Goal: Contribute content: Contribute content

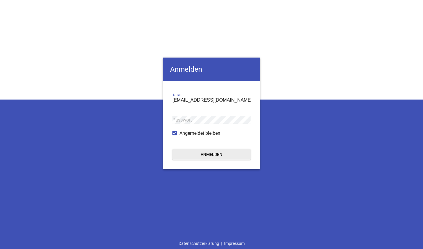
type input "[EMAIL_ADDRESS][DOMAIN_NAME]"
click at [212, 155] on button "Anmelden" at bounding box center [212, 154] width 78 height 11
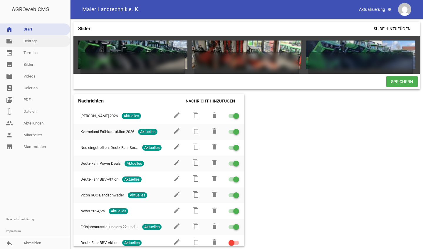
click at [34, 41] on link "note Beiträge" at bounding box center [35, 41] width 70 height 12
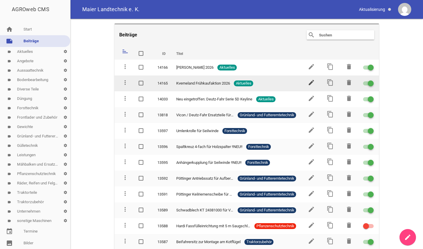
click at [310, 81] on icon "edit" at bounding box center [311, 82] width 7 height 7
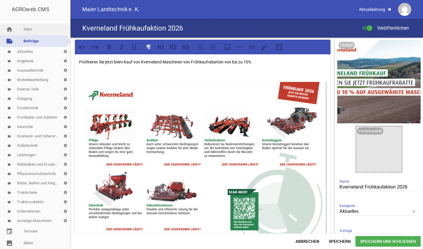
click at [32, 34] on link "home Start" at bounding box center [35, 30] width 70 height 12
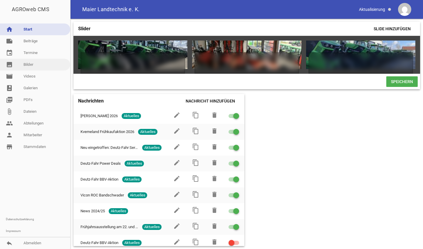
click at [27, 68] on link "image Bilder" at bounding box center [35, 65] width 70 height 12
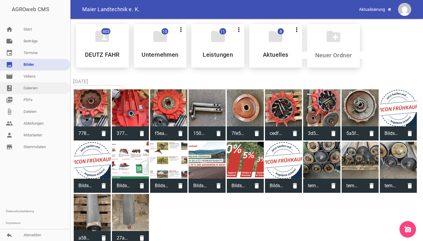
click at [15, 87] on link "photo_album Galerien" at bounding box center [35, 88] width 70 height 12
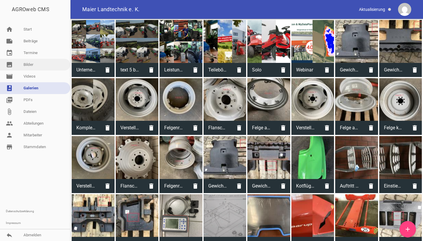
click at [29, 66] on link "image Bilder" at bounding box center [35, 65] width 70 height 12
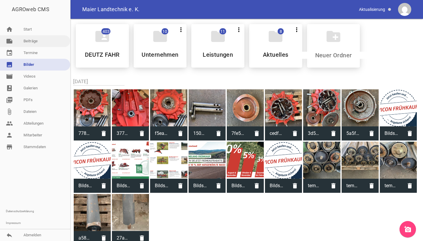
click at [31, 44] on link "note Beiträge" at bounding box center [35, 41] width 70 height 12
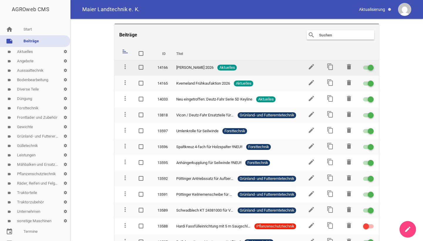
drag, startPoint x: 178, startPoint y: 67, endPoint x: 177, endPoint y: 70, distance: 3.4
click at [177, 70] on span "[PERSON_NAME] 2026" at bounding box center [194, 68] width 37 height 6
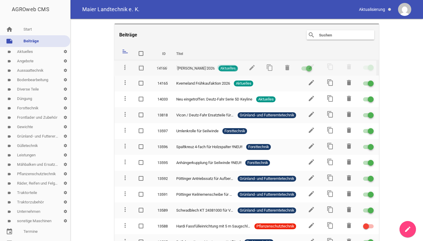
click at [125, 69] on icon "more_vert" at bounding box center [125, 66] width 7 height 7
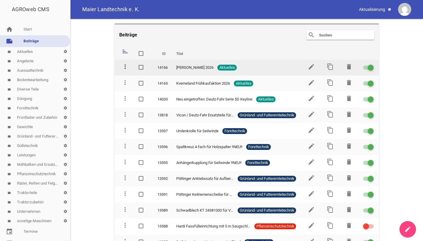
click at [125, 66] on icon "more_vert" at bounding box center [125, 66] width 7 height 7
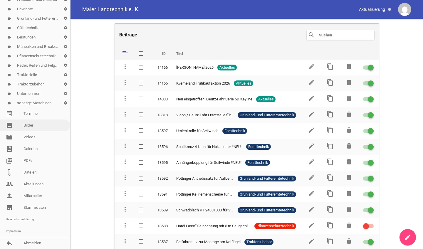
scroll to position [118, 0]
click at [32, 128] on link "image Bilder" at bounding box center [35, 126] width 70 height 12
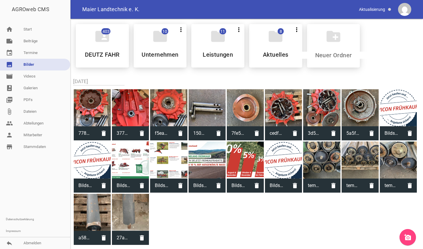
click at [409, 237] on icon "add_a_photo" at bounding box center [408, 237] width 7 height 7
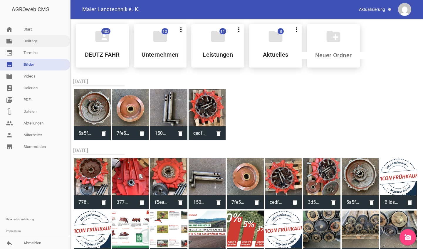
click at [32, 42] on link "note Beiträge" at bounding box center [35, 41] width 70 height 12
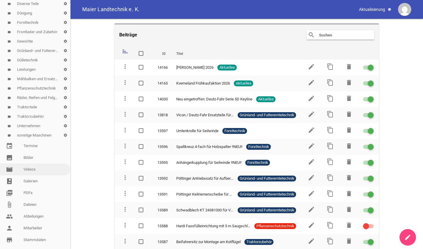
scroll to position [86, 0]
click at [35, 176] on link "photo_album Galerien" at bounding box center [35, 181] width 70 height 12
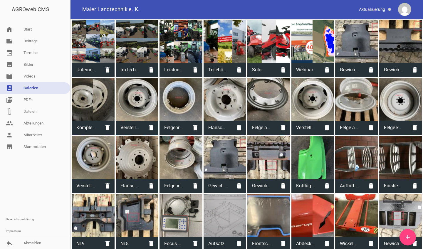
click at [403, 233] on link "add" at bounding box center [408, 237] width 16 height 16
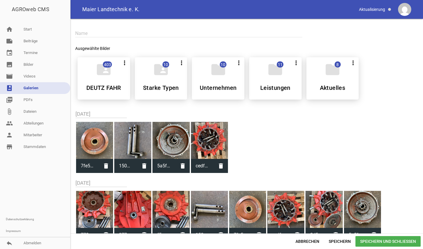
click at [96, 134] on div at bounding box center [94, 140] width 37 height 37
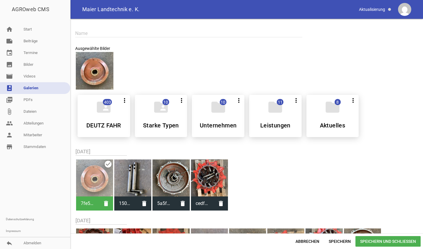
click at [396, 244] on span "Speichern und Schließen" at bounding box center [388, 241] width 65 height 11
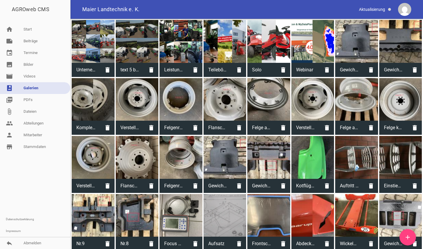
click at [409, 240] on icon "add" at bounding box center [408, 237] width 7 height 7
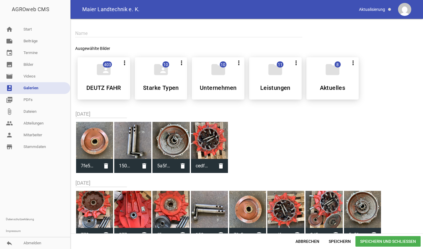
click at [141, 144] on div at bounding box center [132, 140] width 37 height 37
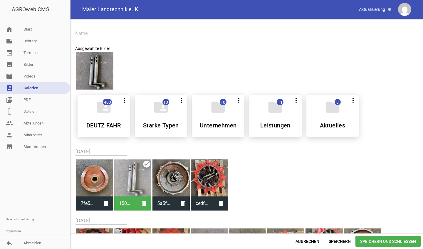
click at [382, 240] on span "Speichern und Schließen" at bounding box center [388, 241] width 65 height 11
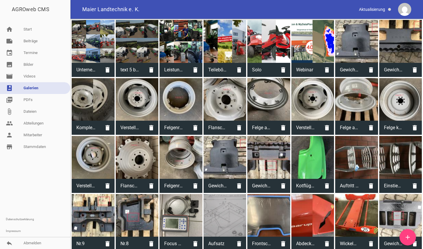
click at [405, 234] on icon "add" at bounding box center [408, 237] width 7 height 7
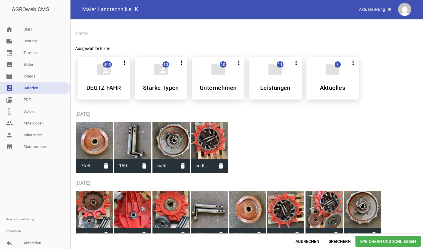
click at [179, 136] on div at bounding box center [171, 140] width 37 height 37
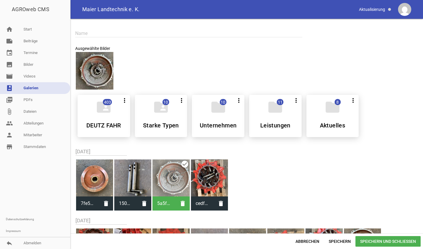
click at [401, 241] on span "Speichern und Schließen" at bounding box center [388, 241] width 65 height 11
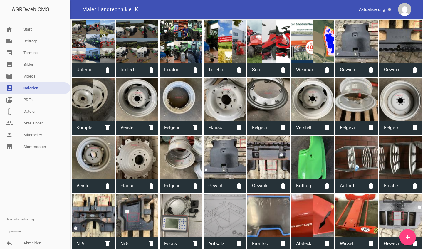
click at [408, 232] on link "add" at bounding box center [408, 237] width 16 height 16
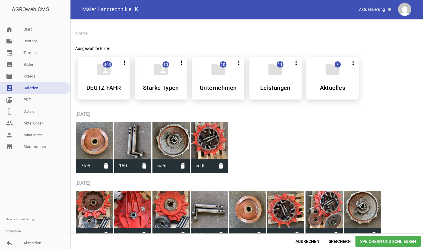
click at [205, 142] on div at bounding box center [209, 140] width 37 height 37
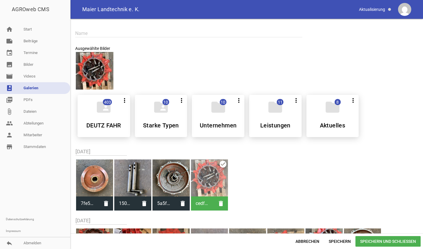
click at [388, 240] on span "Speichern und Schließen" at bounding box center [388, 241] width 65 height 11
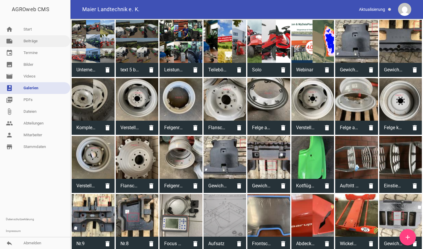
click at [40, 43] on link "note Beiträge" at bounding box center [35, 41] width 70 height 12
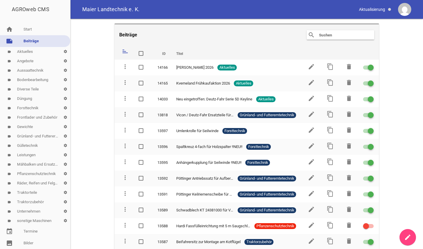
click at [410, 236] on icon "create" at bounding box center [408, 237] width 7 height 7
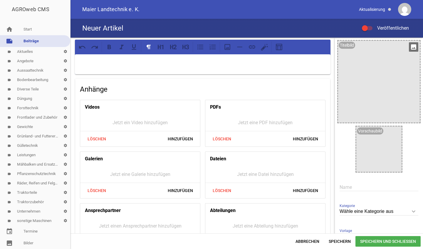
click at [413, 47] on icon "image" at bounding box center [413, 46] width 9 height 9
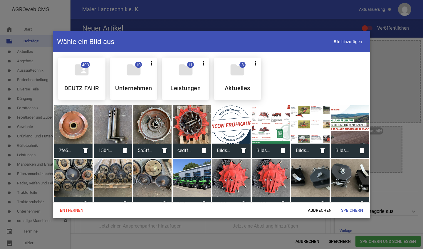
click at [77, 112] on div at bounding box center [73, 124] width 39 height 39
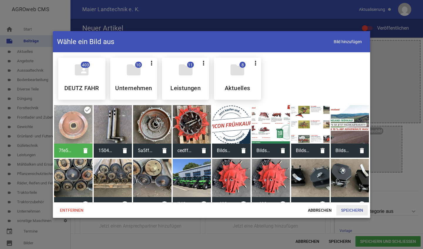
click at [351, 211] on span "Speichern" at bounding box center [352, 210] width 31 height 11
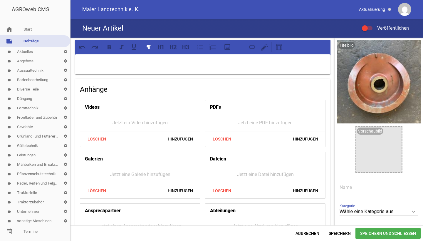
click at [349, 189] on input "text" at bounding box center [379, 187] width 79 height 8
paste input "Kurvenbahn VF 16624962"
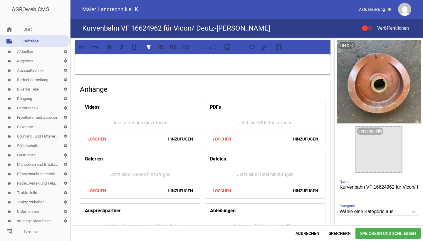
type input "Kurvenbahn VF 16624962 für Vicon/ Deutz-[PERSON_NAME]"
drag, startPoint x: 288, startPoint y: 133, endPoint x: 148, endPoint y: 59, distance: 158.3
click at [148, 59] on p at bounding box center [203, 62] width 248 height 7
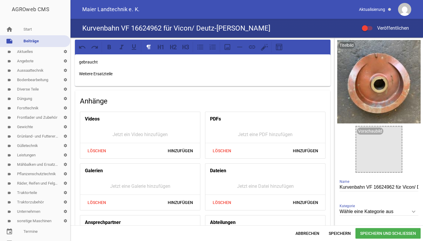
click at [404, 187] on input "Kurvenbahn VF 16624962 für Vicon/ Deutz-[PERSON_NAME]" at bounding box center [379, 187] width 79 height 8
type input "Kurvenbahn VF 16624962 für Vicon/ Deutz-[PERSON_NAME]"
click at [158, 70] on div "gebraucht Weitere Ersatzteile" at bounding box center [203, 70] width 256 height 32
drag, startPoint x: 134, startPoint y: 76, endPoint x: 65, endPoint y: 75, distance: 68.8
click at [65, 75] on div "AGROweb CMS home Start note Beiträge label Aktuelles settings label Angebote se…" at bounding box center [211, 120] width 423 height 241
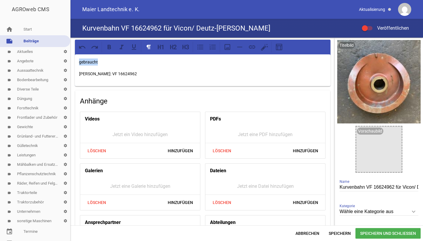
drag, startPoint x: 102, startPoint y: 61, endPoint x: 51, endPoint y: 61, distance: 50.9
click at [51, 61] on div "AGROweb CMS home Start note Beiträge label Aktuelles settings label Angebote se…" at bounding box center [211, 120] width 423 height 241
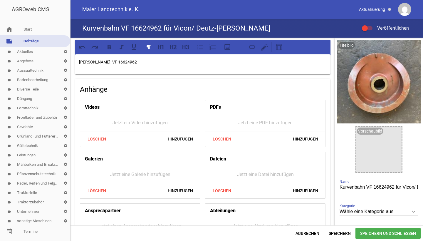
click at [134, 63] on p "[PERSON_NAME]: VF 16624962" at bounding box center [203, 62] width 248 height 7
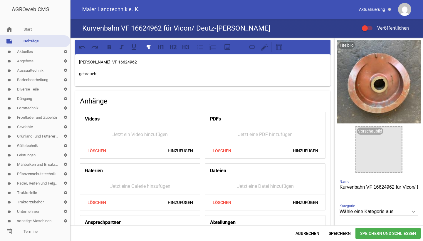
scroll to position [30, 0]
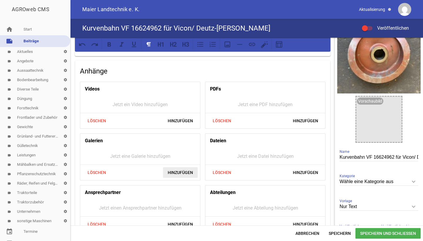
click at [175, 175] on span "Hinzufügen" at bounding box center [180, 172] width 35 height 11
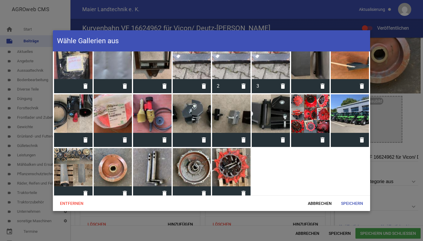
scroll to position [870, 0]
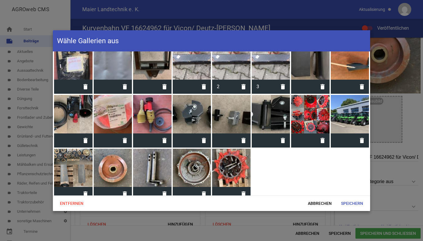
click at [120, 157] on div at bounding box center [113, 168] width 39 height 39
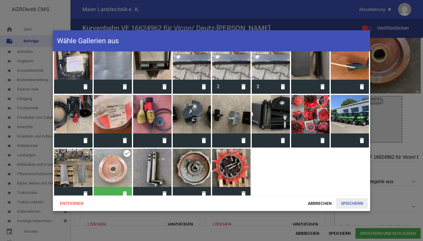
click at [348, 205] on span "Speichern" at bounding box center [352, 203] width 31 height 11
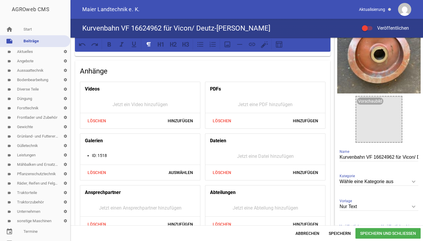
scroll to position [37, 0]
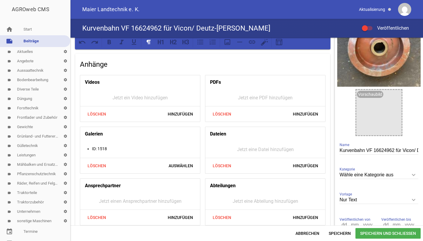
click at [351, 176] on input "Wähle eine Kategorie aus" at bounding box center [379, 175] width 79 height 8
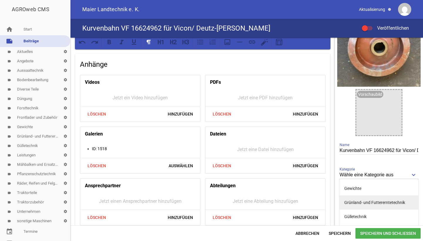
click at [350, 200] on li "Grünland- und Futtererntetechnik" at bounding box center [379, 203] width 79 height 14
type input "Grünland- und Futtererntetechnik"
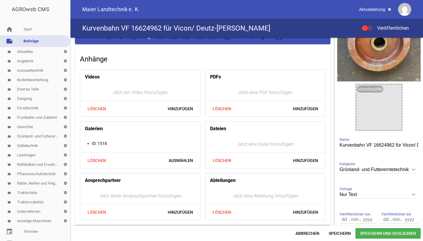
scroll to position [43, 0]
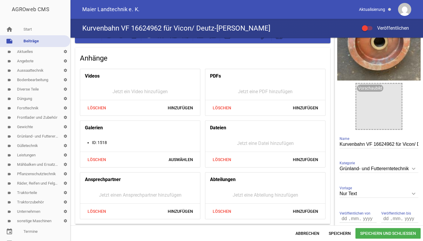
click at [366, 28] on div at bounding box center [365, 28] width 6 height 6
click at [371, 25] on input "Veröffentlichen" at bounding box center [371, 25] width 0 height 0
click at [374, 232] on span "Speichern und Schließen" at bounding box center [388, 233] width 65 height 11
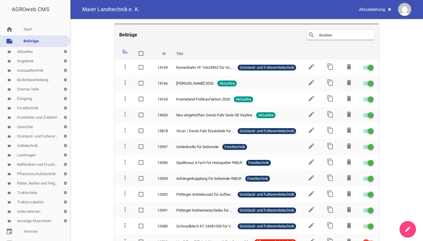
click at [405, 230] on icon "create" at bounding box center [408, 229] width 7 height 7
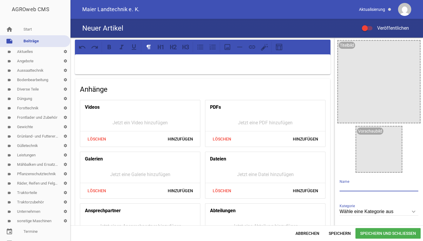
click at [354, 188] on input "text" at bounding box center [379, 187] width 79 height 8
paste input "Getriebekopf VF 16624975"
type input "Getriebekopf VF 16624975"
click at [180, 63] on p at bounding box center [203, 62] width 248 height 7
click at [399, 188] on input "Getriebekopf VF 16624975" at bounding box center [379, 187] width 79 height 8
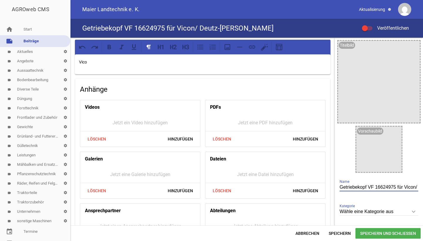
type input "Getriebekopf VF 16624975 für Vicon/ Deutz-[PERSON_NAME]"
drag, startPoint x: 390, startPoint y: 193, endPoint x: 217, endPoint y: 67, distance: 213.9
click at [217, 67] on div "Vico" at bounding box center [203, 64] width 256 height 20
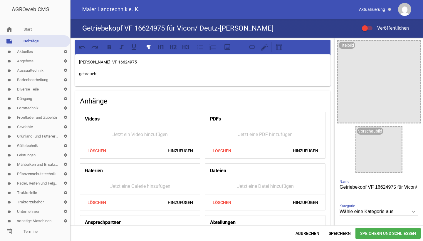
scroll to position [13, 0]
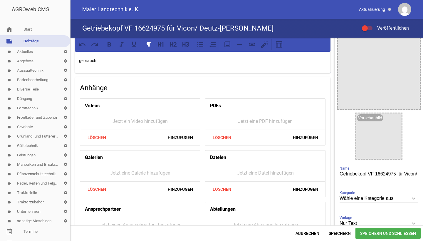
click at [378, 198] on input "Wähle eine Kategorie aus" at bounding box center [379, 199] width 79 height 8
click at [375, 209] on li "Grünland- und Futtererntetechnik" at bounding box center [379, 208] width 79 height 14
type input "Grünland- und Futtererntetechnik"
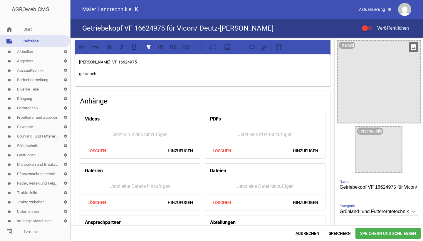
scroll to position [0, 0]
click at [411, 49] on icon "image" at bounding box center [413, 46] width 9 height 9
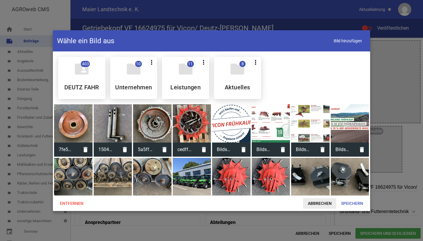
click at [316, 202] on span "Abbrechen" at bounding box center [319, 203] width 33 height 11
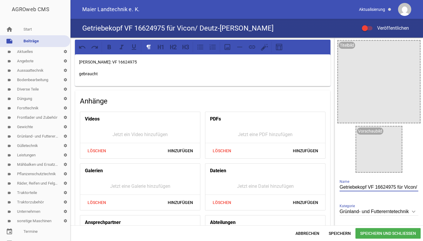
drag, startPoint x: 365, startPoint y: 187, endPoint x: 356, endPoint y: 187, distance: 9.1
click at [356, 187] on input "Getriebekopf VF 16624975 für Vicon/ Deutz-[PERSON_NAME]" at bounding box center [379, 187] width 79 height 8
drag, startPoint x: 355, startPoint y: 187, endPoint x: 364, endPoint y: 187, distance: 8.8
click at [364, 187] on input "Getriebekopf VF 16624975 für Vicon/ Deutz-[PERSON_NAME]" at bounding box center [379, 187] width 79 height 8
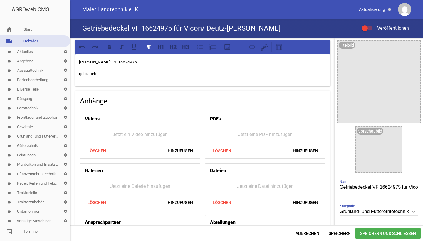
click at [408, 186] on input "Getriebedeckel VF 16624975 für Vicon/ Deutz-[PERSON_NAME]" at bounding box center [379, 187] width 79 height 8
click at [346, 186] on input "Getriebedeckel VF 16624975 für Vicon/ Deutz-[PERSON_NAME]" at bounding box center [379, 187] width 79 height 8
type input "Getriebedeckel VF 16608488 für Vicon/ Deutz-[PERSON_NAME]"
drag, startPoint x: 132, startPoint y: 62, endPoint x: 119, endPoint y: 61, distance: 13.5
click at [119, 61] on p "[PERSON_NAME]: VF 16624975" at bounding box center [203, 62] width 248 height 7
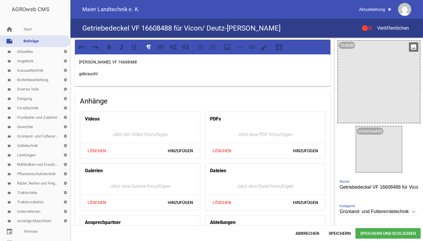
click at [411, 46] on icon "image" at bounding box center [413, 46] width 9 height 9
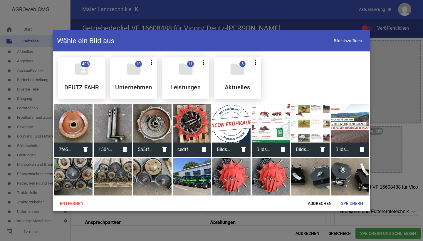
click at [156, 128] on div at bounding box center [152, 123] width 39 height 39
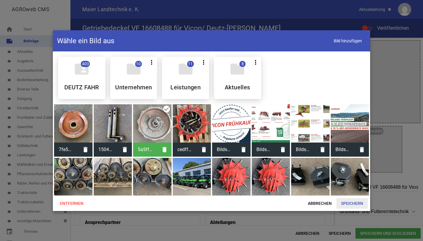
click at [347, 207] on span "Speichern" at bounding box center [352, 203] width 31 height 11
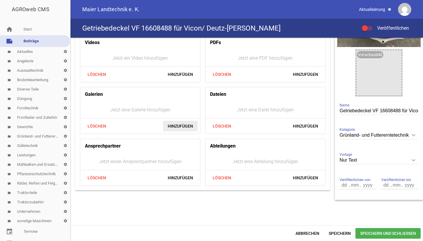
click at [175, 125] on span "Hinzufügen" at bounding box center [180, 126] width 35 height 11
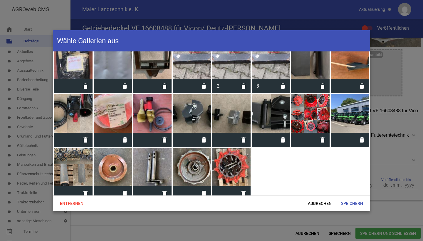
scroll to position [870, 0]
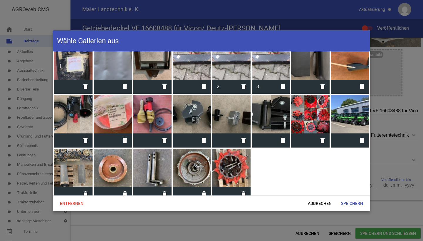
click at [193, 158] on div at bounding box center [192, 168] width 39 height 39
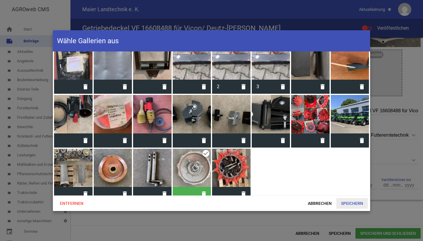
click at [351, 201] on span "Speichern" at bounding box center [352, 203] width 31 height 11
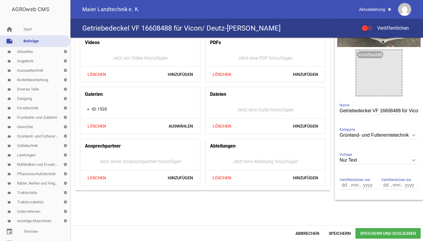
click at [365, 24] on div "Getriebedeckel VF 16608488 für Vicon/ Deutz-Fahr Schwader Veröffentlichen" at bounding box center [247, 28] width 353 height 19
click at [365, 28] on span at bounding box center [365, 28] width 2 height 2
click at [371, 25] on input "Veröffentlichen" at bounding box center [371, 25] width 0 height 0
click at [372, 233] on span "Speichern und Schließen" at bounding box center [388, 233] width 65 height 11
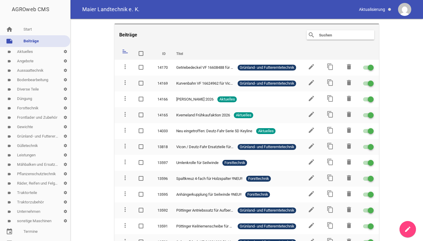
click at [406, 230] on icon "create" at bounding box center [408, 229] width 7 height 7
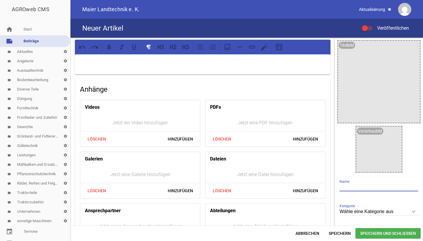
click at [366, 185] on input "text" at bounding box center [379, 187] width 79 height 8
paste input "Getriebegehäuse VF 16608484"
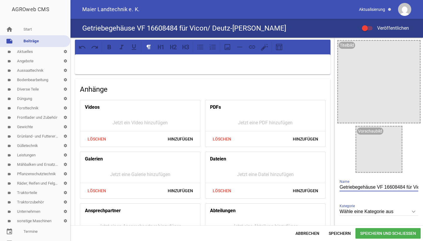
drag, startPoint x: 349, startPoint y: 139, endPoint x: 263, endPoint y: 62, distance: 115.8
click at [263, 62] on p at bounding box center [203, 62] width 248 height 7
click at [411, 190] on input "Getriebegehäuse VF 16608484 für Vicon/ Deutz-[PERSON_NAME]" at bounding box center [379, 187] width 79 height 8
type input "Getriebegehäuse VF 16608484 für Vicon/ Deutz-[PERSON_NAME]"
click at [240, 58] on div at bounding box center [203, 64] width 256 height 20
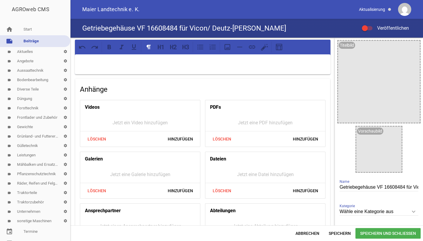
paste div
drag, startPoint x: 110, startPoint y: 62, endPoint x: 67, endPoint y: 62, distance: 42.9
click at [67, 62] on div "AGROweb CMS home Start note Beiträge label Aktuelles settings label Angebote se…" at bounding box center [211, 120] width 423 height 241
click at [148, 63] on p "[PERSON_NAME]: VF 16608484" at bounding box center [203, 62] width 248 height 7
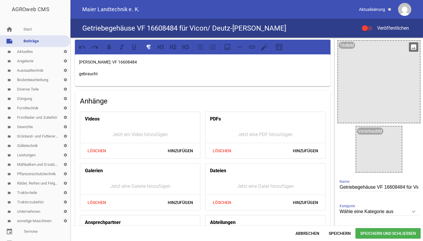
click at [410, 48] on icon "image" at bounding box center [413, 46] width 9 height 9
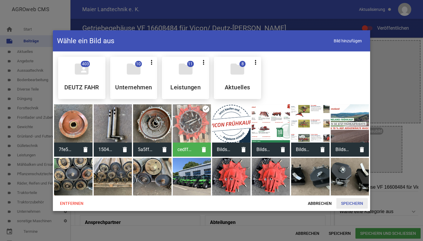
click at [350, 207] on span "Speichern" at bounding box center [352, 203] width 31 height 11
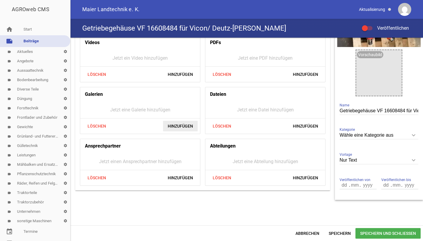
click at [174, 126] on span "Hinzufügen" at bounding box center [180, 126] width 35 height 11
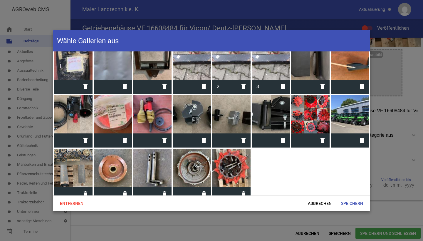
click at [228, 162] on div at bounding box center [231, 168] width 39 height 39
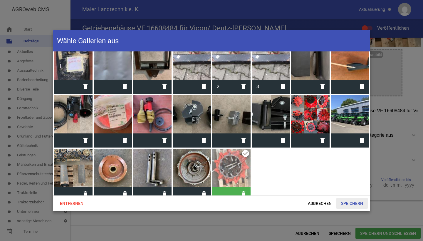
click at [349, 206] on span "Speichern" at bounding box center [352, 203] width 31 height 11
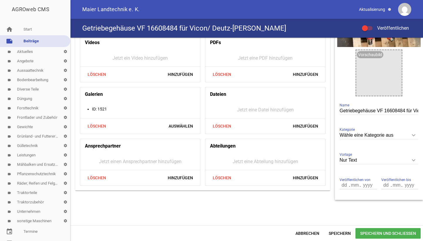
click at [364, 32] on div "Getriebegehäuse VF 16608484 für Vicon/ Deutz-Fahr Schwader Veröffentlichen" at bounding box center [247, 28] width 353 height 19
click at [364, 29] on div at bounding box center [365, 28] width 6 height 6
click at [371, 25] on input "Veröffentlichen" at bounding box center [371, 25] width 0 height 0
click at [369, 235] on span "Speichern und Schließen" at bounding box center [388, 233] width 65 height 11
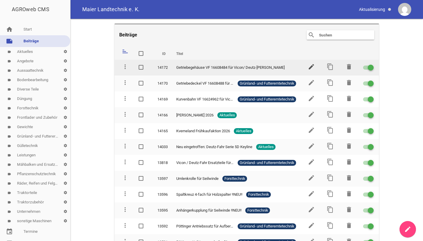
click at [309, 69] on icon "edit" at bounding box center [311, 66] width 7 height 7
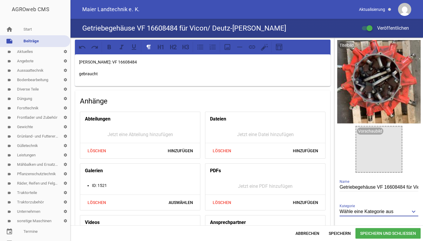
click at [377, 210] on input "Wähle eine Kategorie aus" at bounding box center [379, 212] width 79 height 8
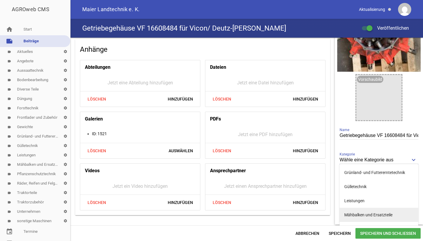
scroll to position [141, 0]
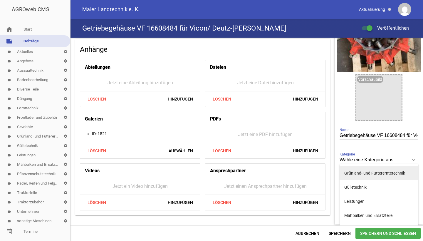
click at [375, 177] on li "Grünland- und Futtererntetechnik" at bounding box center [379, 173] width 79 height 14
type input "Grünland- und Futtererntetechnik"
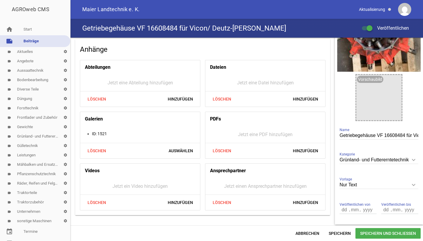
click at [368, 234] on span "Speichern und Schließen" at bounding box center [388, 233] width 65 height 11
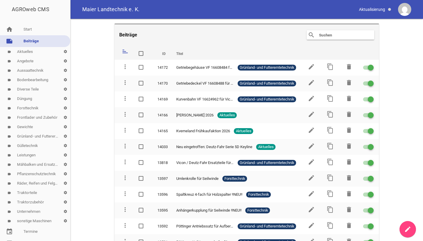
click at [406, 227] on icon "create" at bounding box center [408, 229] width 7 height 7
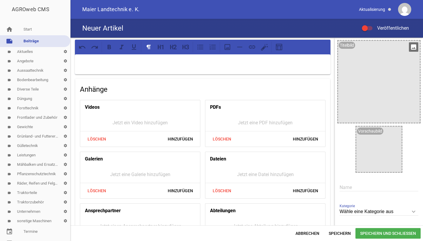
click at [409, 46] on icon "image" at bounding box center [413, 46] width 9 height 9
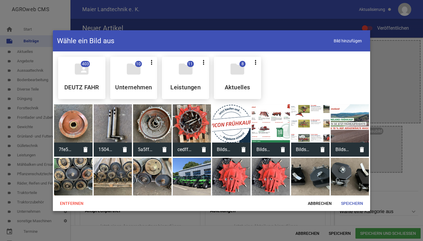
click at [107, 122] on div at bounding box center [113, 123] width 39 height 39
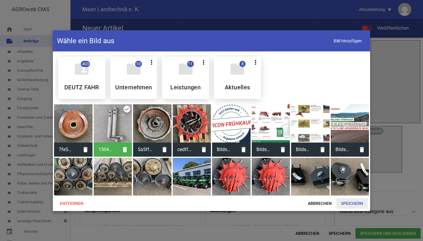
click at [347, 203] on span "Speichern" at bounding box center [352, 203] width 31 height 11
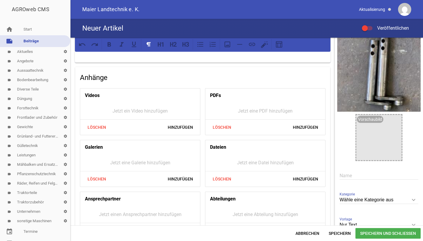
scroll to position [24, 0]
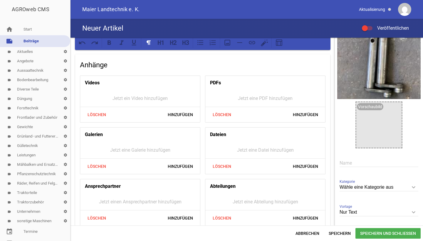
click at [344, 165] on input "text" at bounding box center [379, 163] width 79 height 8
paste input "Pleuel VF 16624966"
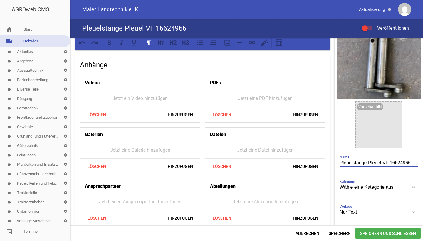
click at [366, 163] on input "Pleuelstange Pleuel VF 16624966" at bounding box center [379, 163] width 79 height 8
drag, startPoint x: 380, startPoint y: 163, endPoint x: 366, endPoint y: 163, distance: 13.8
click at [366, 163] on input "Pleuelstange Pleuel VF 16624966" at bounding box center [379, 163] width 79 height 8
drag, startPoint x: 364, startPoint y: 162, endPoint x: 350, endPoint y: 162, distance: 14.4
click at [350, 162] on input "Pleuelstange VF 16624966" at bounding box center [379, 163] width 79 height 8
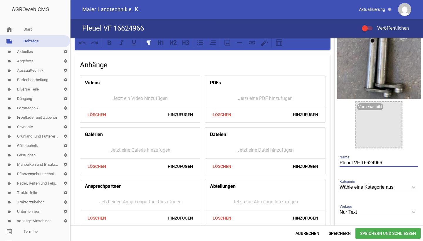
click at [383, 162] on input "Pleuel VF 16624966" at bounding box center [379, 163] width 79 height 8
click at [357, 160] on input "Pleuel VF 16624966 /" at bounding box center [379, 163] width 79 height 8
click at [388, 163] on input "Pleuel VF 16624966 /" at bounding box center [379, 163] width 79 height 8
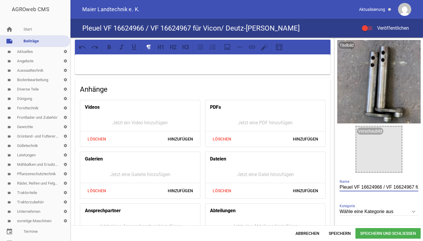
scroll to position [0, 0]
type input "Pleuel VF 16624966 / VF 16624967 für Vicon/ Deutz-Fahr Schwader"
click at [123, 64] on p at bounding box center [203, 62] width 248 height 7
paste div
drag, startPoint x: 91, startPoint y: 62, endPoint x: 77, endPoint y: 62, distance: 13.8
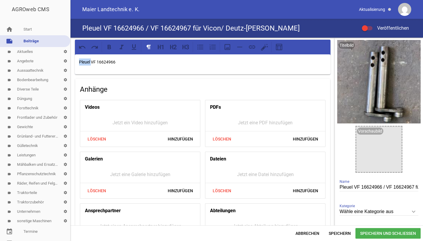
click at [77, 62] on div "Pleuel VF 16624966" at bounding box center [203, 64] width 256 height 20
click at [149, 63] on p "Vicon Teilenr.: VF 16624966" at bounding box center [203, 62] width 248 height 7
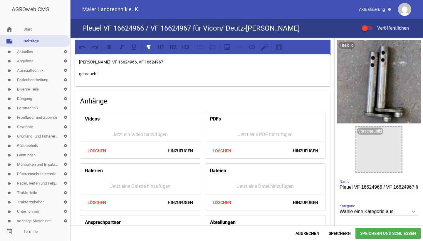
click at [363, 30] on div at bounding box center [365, 28] width 6 height 6
click at [371, 25] on input "Veröffentlichen" at bounding box center [371, 25] width 0 height 0
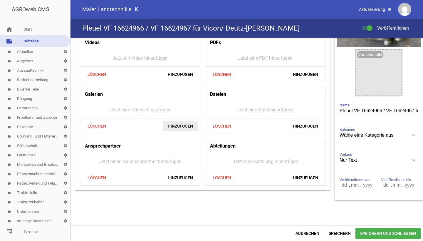
scroll to position [76, 0]
click at [180, 125] on span "Hinzufügen" at bounding box center [180, 126] width 35 height 11
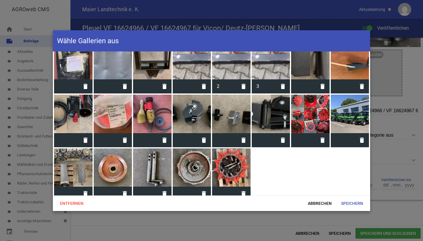
scroll to position [870, 0]
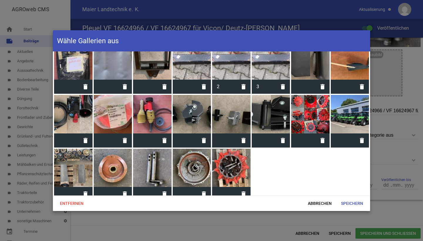
click at [156, 152] on div at bounding box center [152, 168] width 39 height 39
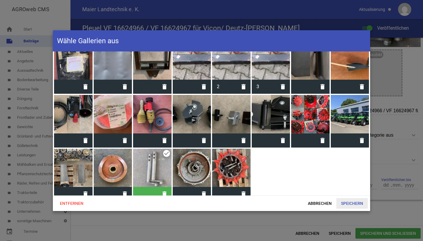
click at [349, 198] on span "Speichern" at bounding box center [352, 203] width 31 height 11
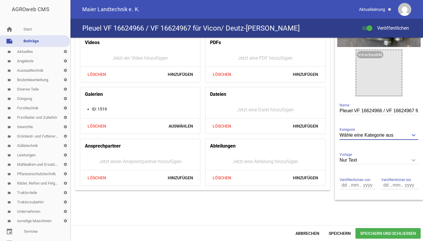
click at [368, 136] on input "Wähle eine Kategorie aus" at bounding box center [379, 135] width 79 height 8
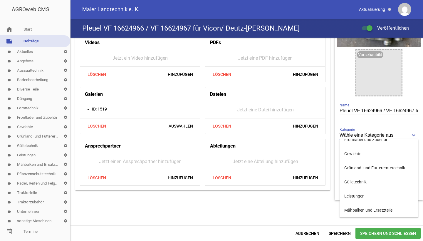
scroll to position [115, 0]
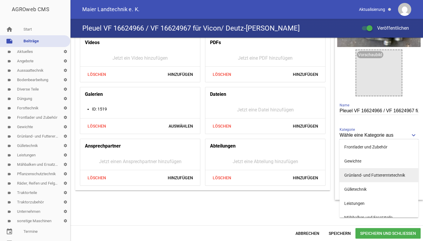
click at [356, 180] on li "Grünland- und Futtererntetechnik" at bounding box center [379, 175] width 79 height 14
type input "Grünland- und Futtererntetechnik"
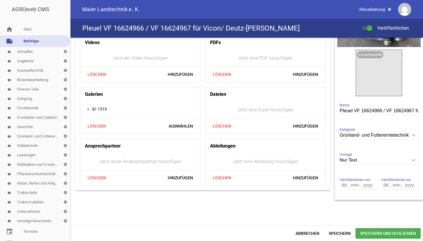
click at [368, 233] on span "Speichern und Schließen" at bounding box center [388, 233] width 65 height 11
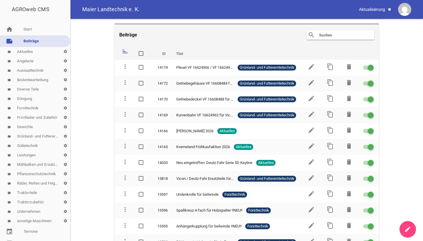
click at [407, 229] on icon "create" at bounding box center [408, 229] width 7 height 7
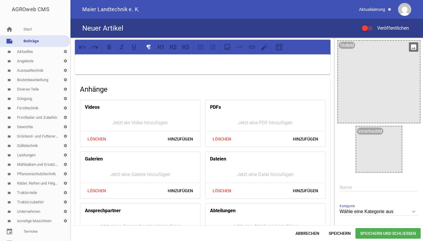
click at [413, 45] on icon "image" at bounding box center [413, 46] width 9 height 9
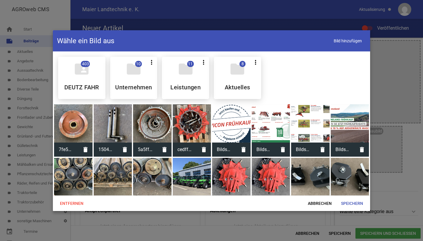
scroll to position [24, 0]
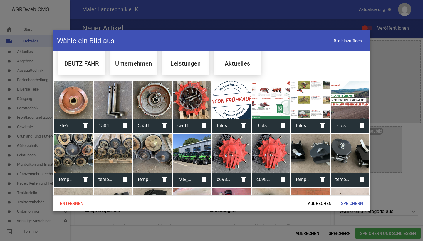
click at [232, 152] on div at bounding box center [231, 153] width 39 height 39
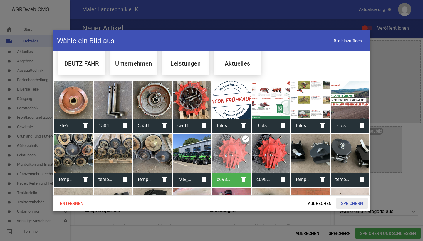
click at [349, 205] on span "Speichern" at bounding box center [352, 203] width 31 height 11
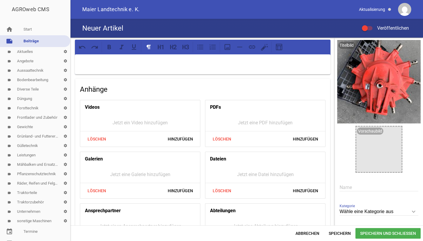
scroll to position [0, 0]
click at [359, 187] on input "text" at bounding box center [379, 187] width 79 height 8
paste input "Getriebekopf VF 16624975"
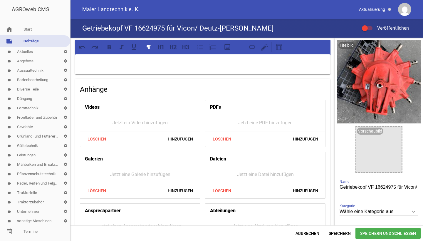
type input "Getriebekopf VF 16624975 für Vicon/ Deutz-[PERSON_NAME]"
click at [116, 61] on p at bounding box center [203, 62] width 248 height 7
paste div
drag, startPoint x: 103, startPoint y: 61, endPoint x: 68, endPoint y: 61, distance: 34.7
click at [68, 61] on div "AGROweb CMS home Start note Beiträge label Aktuelles settings label Angebote se…" at bounding box center [211, 120] width 423 height 241
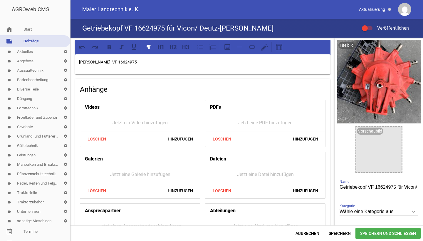
click at [140, 62] on p "[PERSON_NAME]: VF 16624975" at bounding box center [203, 62] width 248 height 7
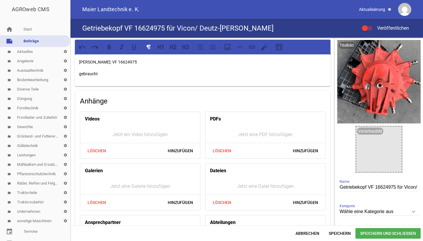
scroll to position [70, 0]
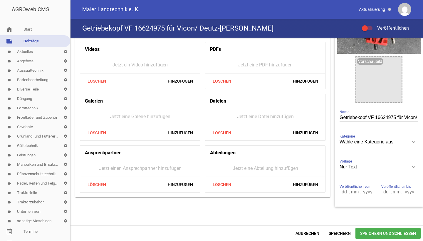
click at [354, 141] on input "Wähle eine Kategorie aus" at bounding box center [379, 142] width 79 height 8
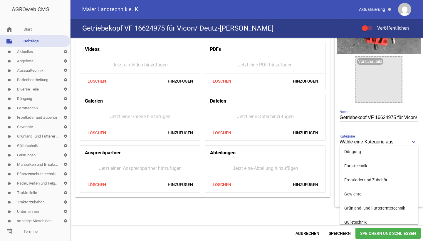
scroll to position [100, 0]
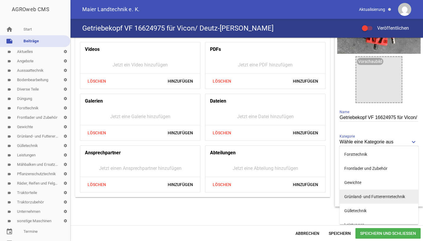
click at [351, 196] on li "Grünland- und Futtererntetechnik" at bounding box center [379, 197] width 79 height 14
type input "Grünland- und Futtererntetechnik"
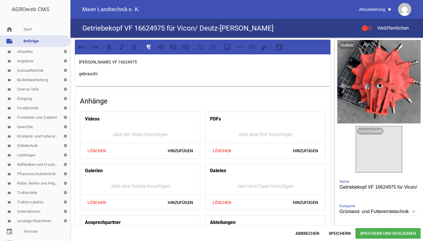
scroll to position [0, 0]
click at [365, 30] on div at bounding box center [365, 28] width 6 height 6
click at [371, 25] on input "Veröffentlichen" at bounding box center [371, 25] width 0 height 0
click at [182, 207] on span "Hinzufügen" at bounding box center [180, 202] width 35 height 11
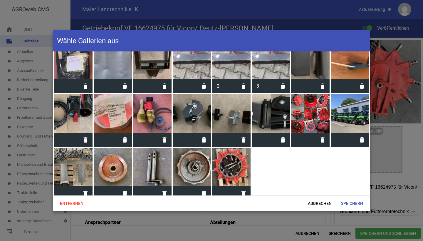
scroll to position [870, 0]
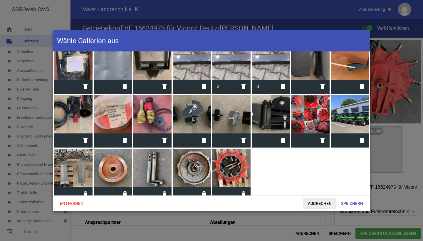
click at [317, 203] on span "Abbrechen" at bounding box center [319, 203] width 33 height 11
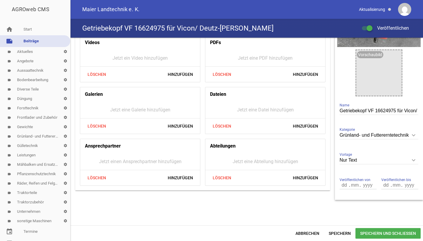
scroll to position [76, 0]
click at [376, 232] on span "Speichern und Schließen" at bounding box center [388, 233] width 65 height 11
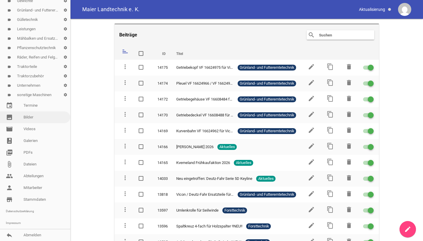
scroll to position [126, 0]
click at [26, 141] on link "photo_album Galerien" at bounding box center [35, 141] width 70 height 12
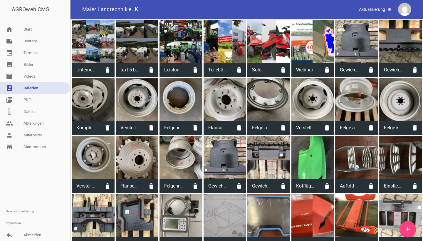
click at [412, 226] on link "add" at bounding box center [408, 229] width 16 height 16
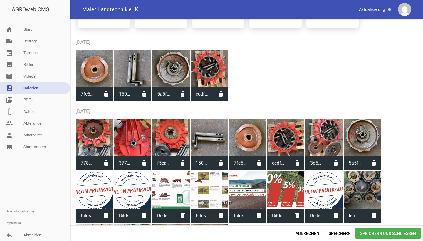
scroll to position [73, 0]
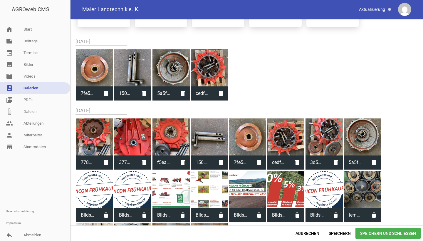
click at [136, 134] on div at bounding box center [132, 137] width 37 height 37
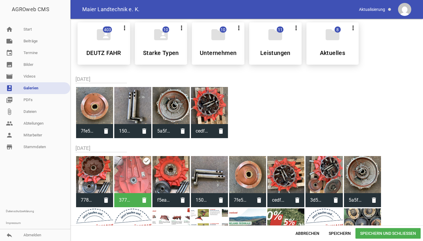
click at [379, 233] on span "Speichern und Schließen" at bounding box center [388, 233] width 65 height 11
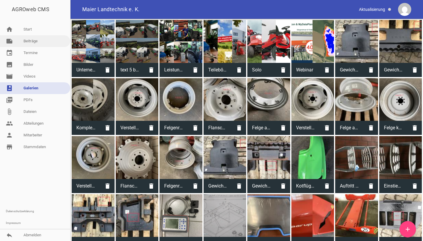
click at [38, 46] on link "note Beiträge" at bounding box center [35, 41] width 70 height 12
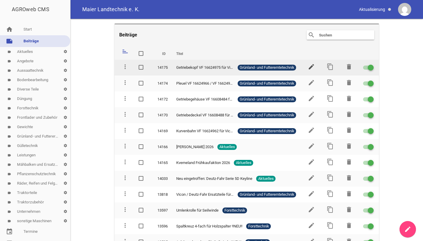
click at [310, 66] on icon "edit" at bounding box center [311, 66] width 7 height 7
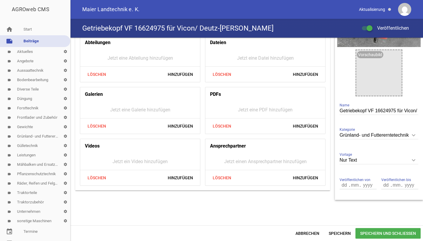
scroll to position [76, 0]
click at [183, 131] on span "Hinzufügen" at bounding box center [180, 126] width 35 height 11
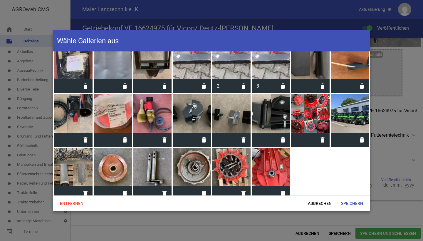
scroll to position [870, 0]
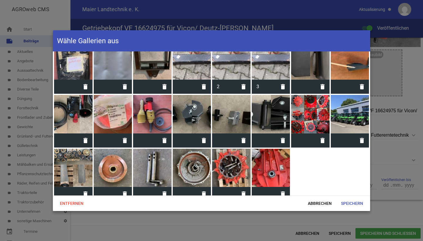
click at [266, 163] on div at bounding box center [271, 168] width 39 height 39
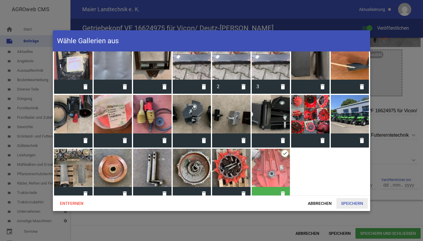
click at [346, 205] on span "Speichern" at bounding box center [352, 203] width 31 height 11
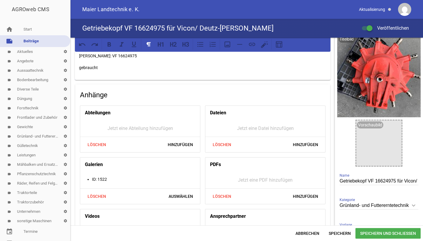
scroll to position [0, 0]
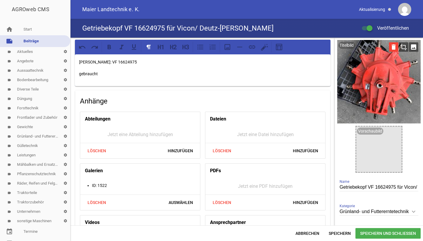
click at [393, 48] on icon "delete" at bounding box center [393, 46] width 9 height 9
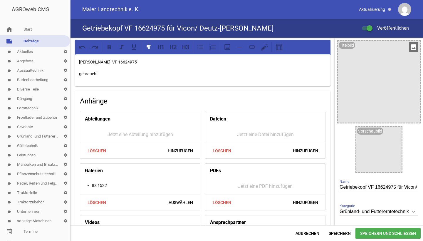
click at [411, 48] on icon "image" at bounding box center [413, 46] width 9 height 9
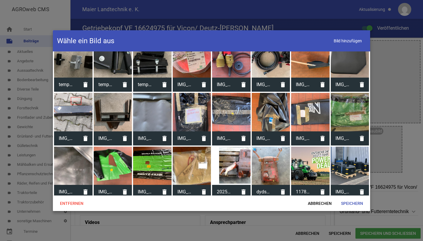
scroll to position [96, 0]
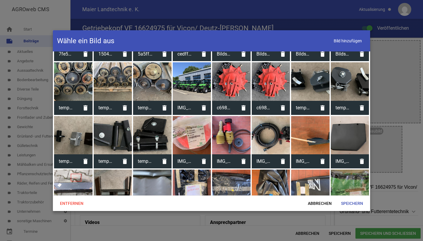
click at [416, 137] on div at bounding box center [211, 120] width 423 height 241
click at [316, 205] on span "Abbrechen" at bounding box center [319, 203] width 33 height 11
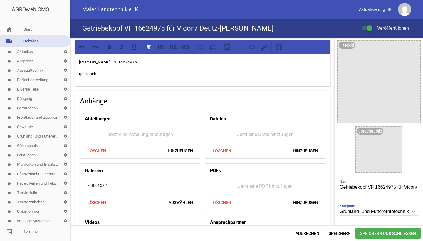
click at [376, 235] on span "Speichern und Schließen" at bounding box center [388, 233] width 65 height 11
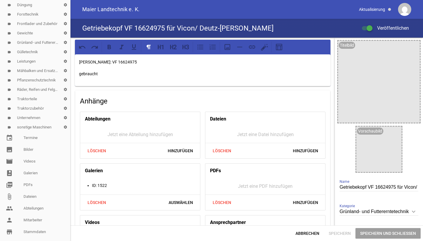
scroll to position [98, 0]
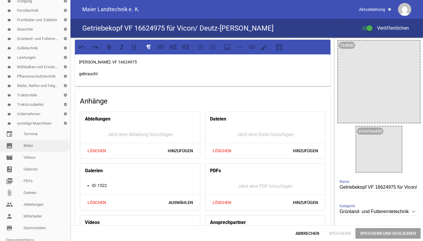
click at [28, 144] on link "image Bilder" at bounding box center [35, 146] width 70 height 12
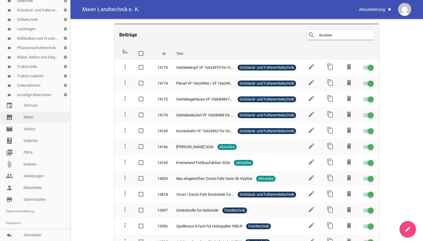
scroll to position [126, 0]
click at [31, 121] on link "image Bilder" at bounding box center [35, 117] width 70 height 12
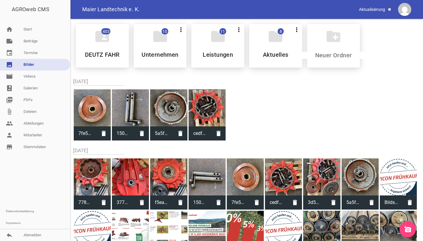
click at [408, 225] on link "add_a_photo" at bounding box center [408, 229] width 16 height 16
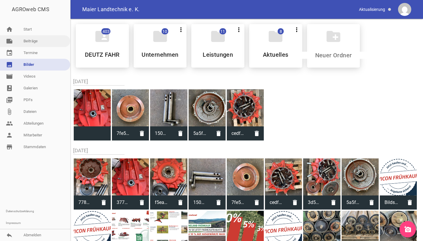
click at [32, 43] on link "note Beiträge" at bounding box center [35, 41] width 70 height 12
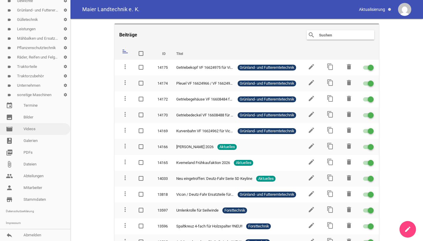
scroll to position [126, 0]
click at [27, 142] on link "photo_album Galerien" at bounding box center [35, 141] width 70 height 12
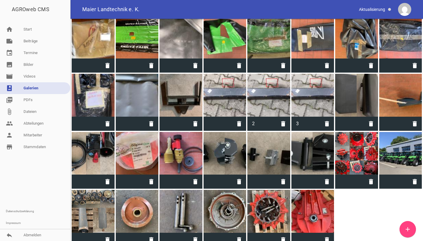
click at [408, 231] on icon "add" at bounding box center [408, 229] width 7 height 7
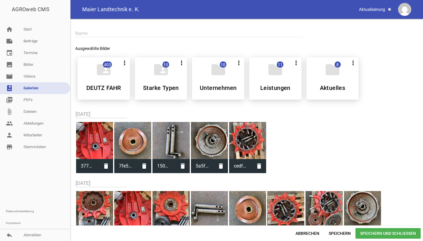
click at [98, 138] on div at bounding box center [94, 140] width 37 height 37
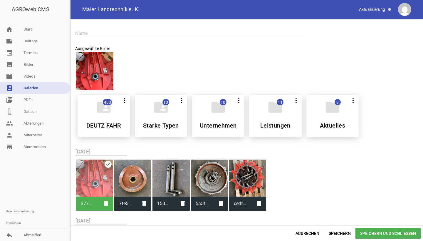
click at [381, 231] on span "Speichern und Schließen" at bounding box center [388, 233] width 65 height 11
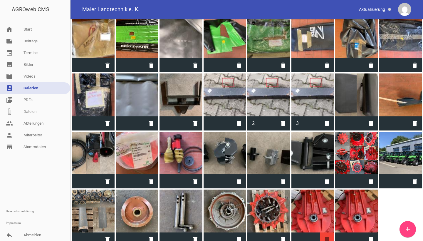
scroll to position [875, 0]
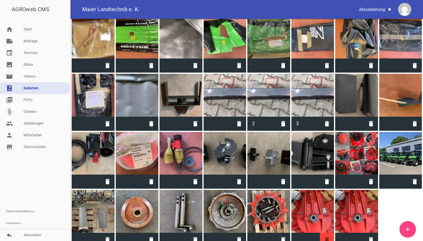
click at [323, 233] on icon "delete" at bounding box center [327, 240] width 14 height 14
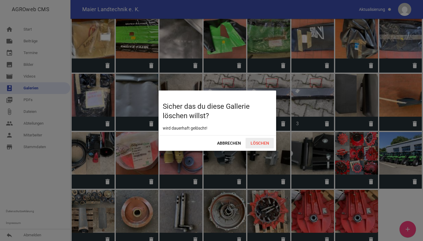
click at [251, 144] on span "Löschen" at bounding box center [260, 143] width 28 height 11
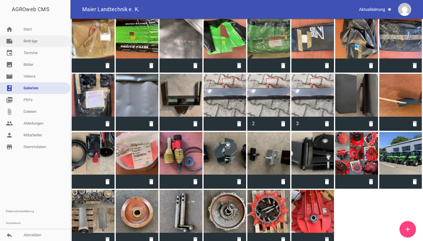
click at [23, 42] on link "note Beiträge" at bounding box center [35, 41] width 70 height 12
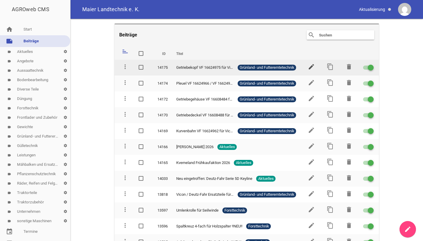
click at [308, 67] on icon "edit" at bounding box center [311, 66] width 7 height 7
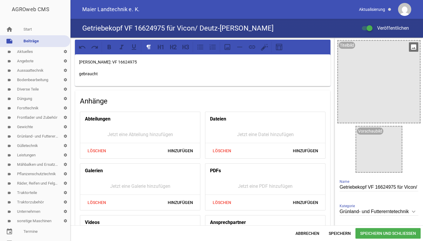
click at [410, 50] on icon "image" at bounding box center [413, 46] width 9 height 9
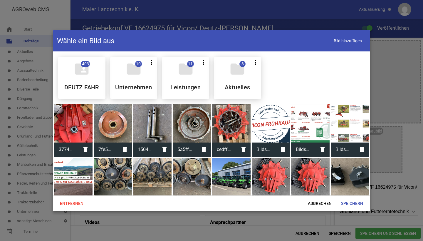
click at [63, 120] on div at bounding box center [73, 123] width 39 height 39
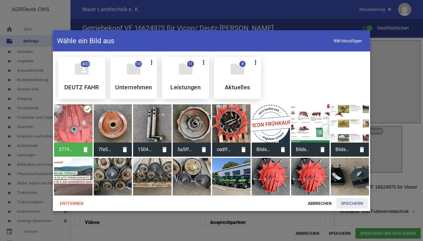
click at [351, 203] on span "Speichern" at bounding box center [352, 203] width 31 height 11
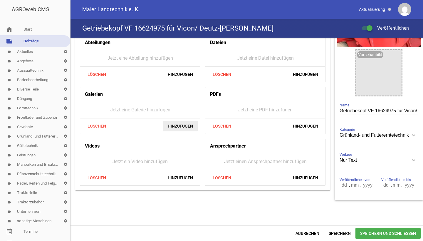
scroll to position [76, 0]
click at [180, 127] on span "Hinzufügen" at bounding box center [180, 126] width 35 height 11
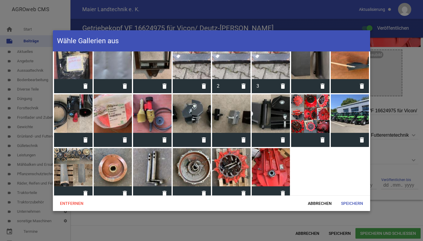
scroll to position [870, 0]
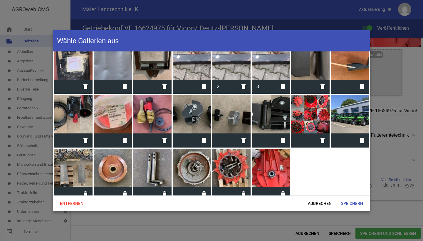
click at [270, 168] on div at bounding box center [271, 168] width 39 height 39
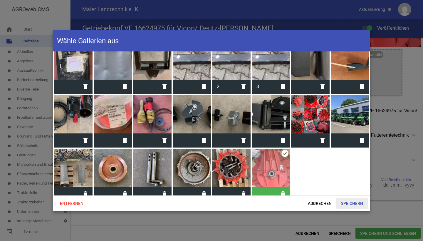
click at [350, 204] on span "Speichern" at bounding box center [352, 203] width 31 height 11
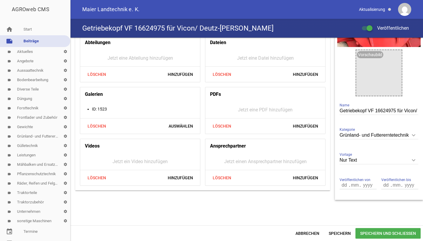
click at [371, 231] on span "Speichern und Schließen" at bounding box center [388, 233] width 65 height 11
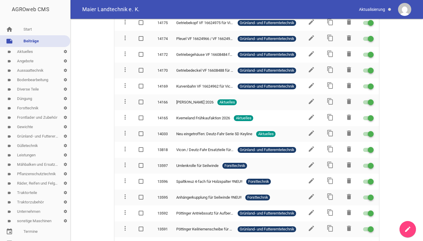
scroll to position [57, 0]
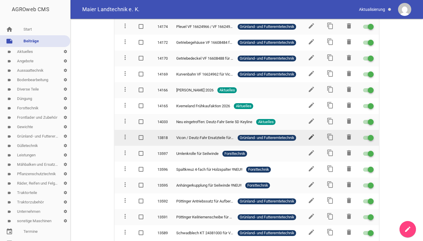
click at [309, 138] on icon "edit" at bounding box center [311, 137] width 7 height 7
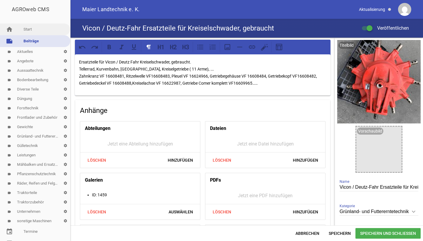
click at [37, 33] on link "home Start" at bounding box center [35, 30] width 70 height 12
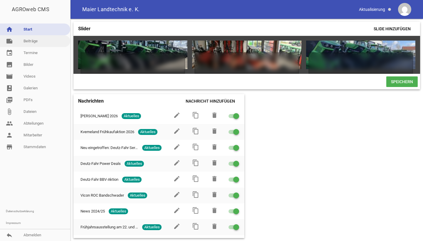
click at [48, 42] on link "note Beiträge" at bounding box center [35, 41] width 70 height 12
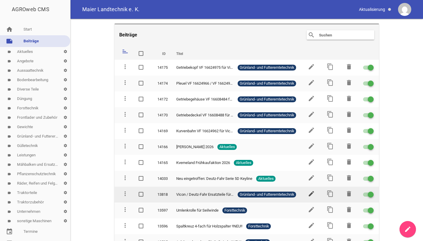
click at [310, 194] on icon "edit" at bounding box center [311, 193] width 7 height 7
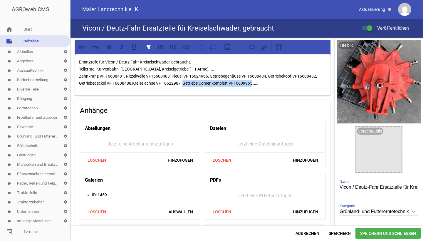
drag, startPoint x: 254, startPoint y: 84, endPoint x: 184, endPoint y: 81, distance: 70.0
click at [184, 81] on p "Ersatzteile für Vicon / Deutz Fahr Kreiselschwader, gebraucht. Tellerrad, Kurve…" at bounding box center [203, 73] width 248 height 28
click at [379, 233] on span "Speichern und Schließen" at bounding box center [388, 233] width 65 height 11
